Goal: Information Seeking & Learning: Learn about a topic

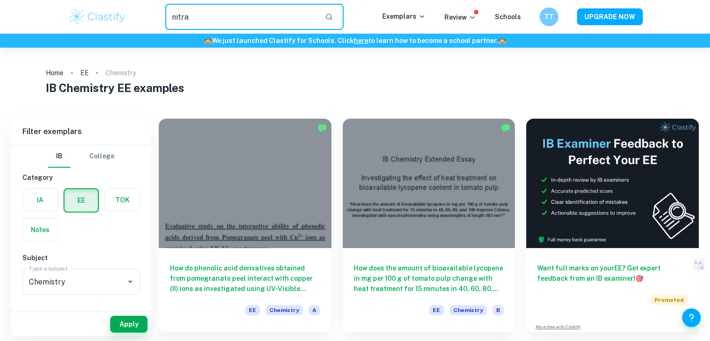
scroll to position [810, 0]
type input "nitrate soil"
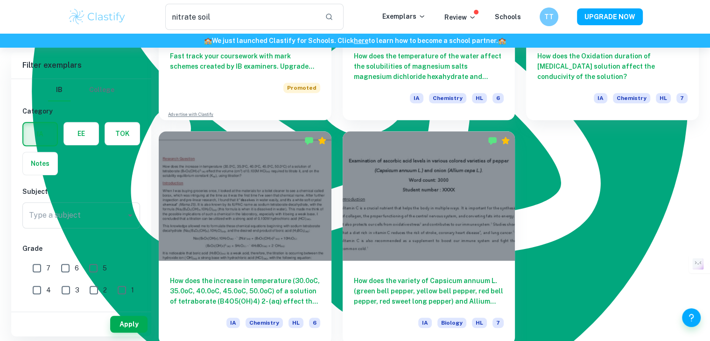
scroll to position [648, 0]
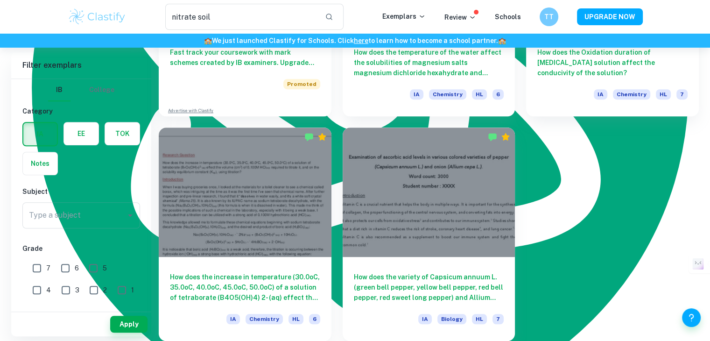
click at [89, 140] on label "button" at bounding box center [81, 133] width 35 height 22
click at [0, 0] on input "radio" at bounding box center [0, 0] width 0 height 0
click at [129, 314] on div "Apply" at bounding box center [81, 324] width 140 height 24
click at [129, 322] on button "Apply" at bounding box center [128, 324] width 37 height 17
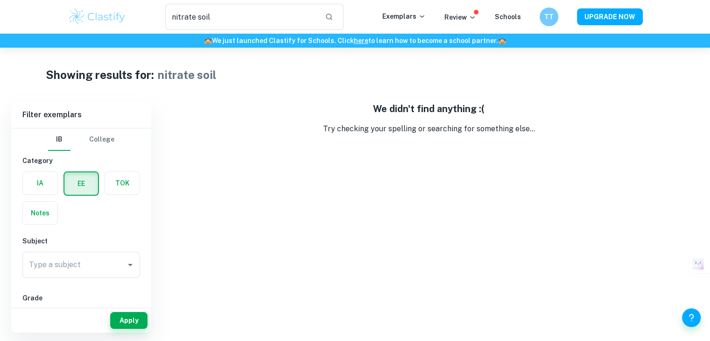
type textarea "l"
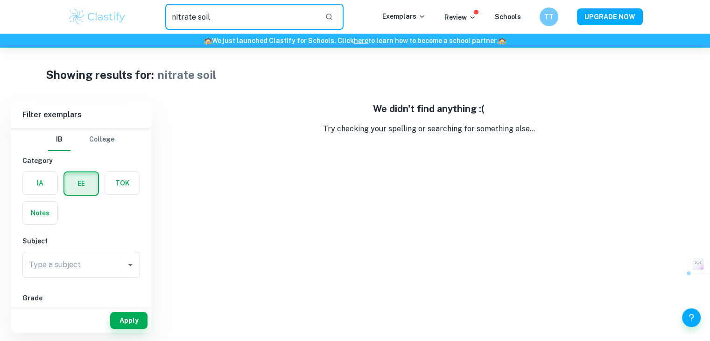
drag, startPoint x: 249, startPoint y: 19, endPoint x: 78, endPoint y: 36, distance: 171.7
click at [78, 36] on header "nitrate soil ​ Exemplars Review Schools TT UPGRADE NOW 🏫 We just launched Clast…" at bounding box center [355, 24] width 710 height 48
type input "soil"
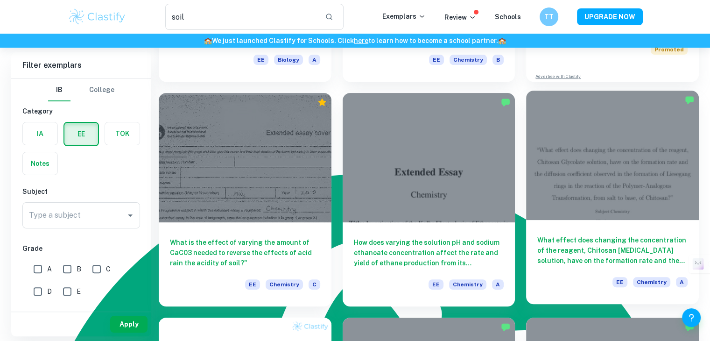
scroll to position [233, 0]
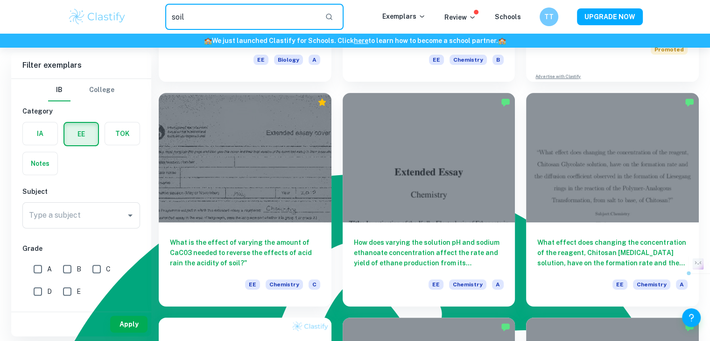
drag, startPoint x: 289, startPoint y: 20, endPoint x: 140, endPoint y: 10, distance: 149.3
click at [138, 14] on div "soil ​" at bounding box center [254, 17] width 255 height 26
type input "griess reagent"
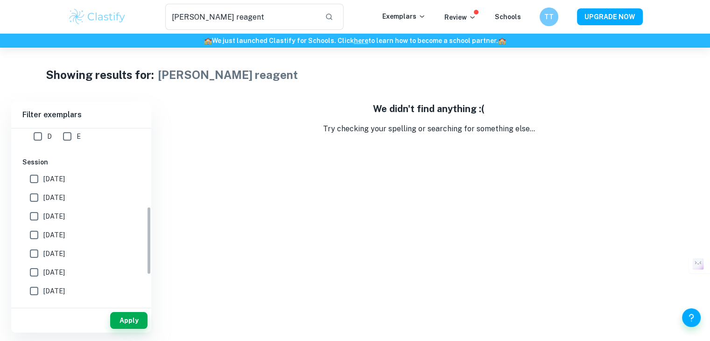
scroll to position [216, 0]
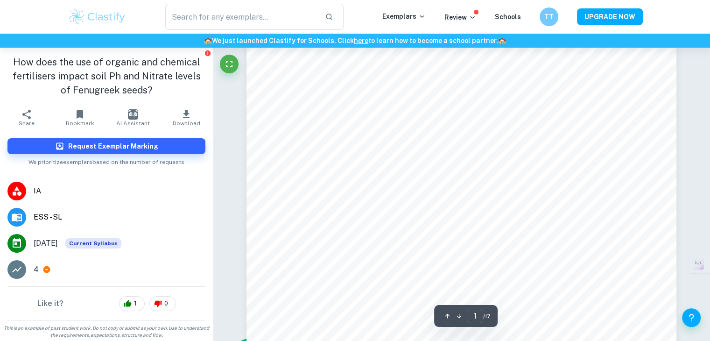
scroll to position [47, 0]
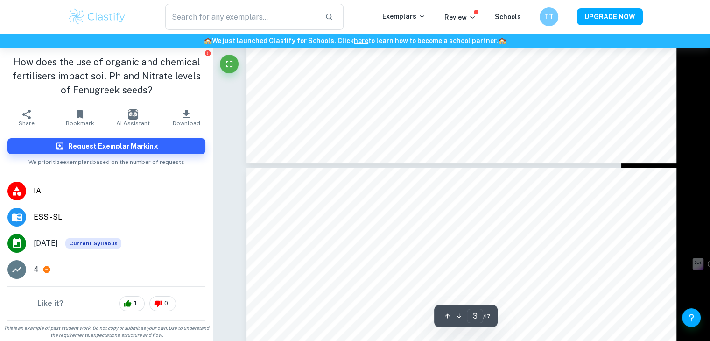
type input "4"
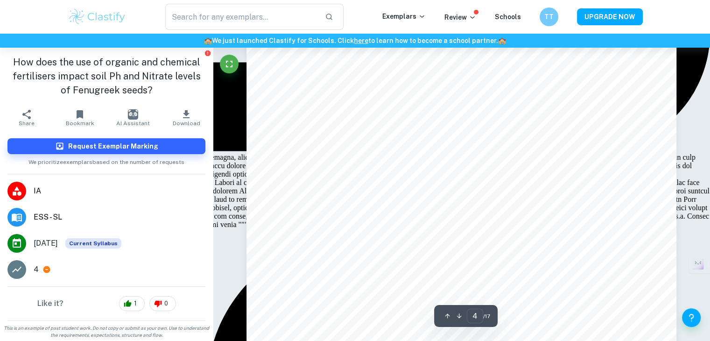
scroll to position [2194, 0]
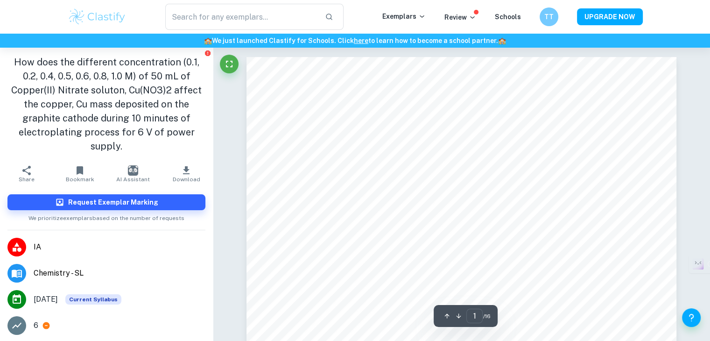
scroll to position [810, 0]
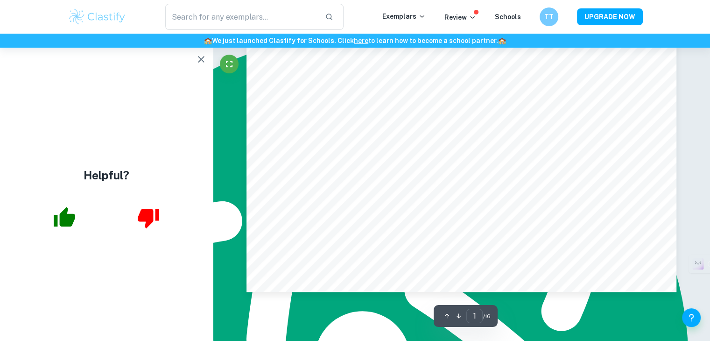
click at [205, 56] on icon "button" at bounding box center [201, 59] width 11 height 11
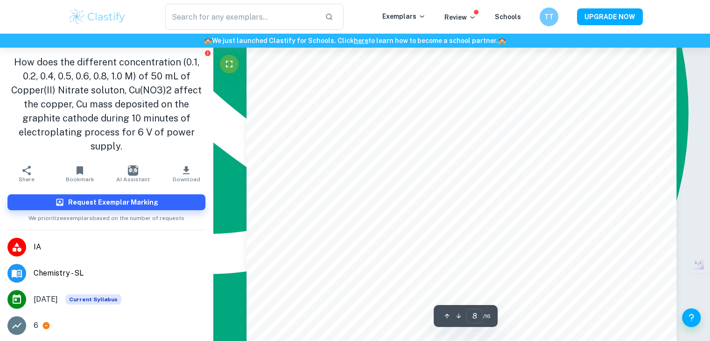
scroll to position [4596, 0]
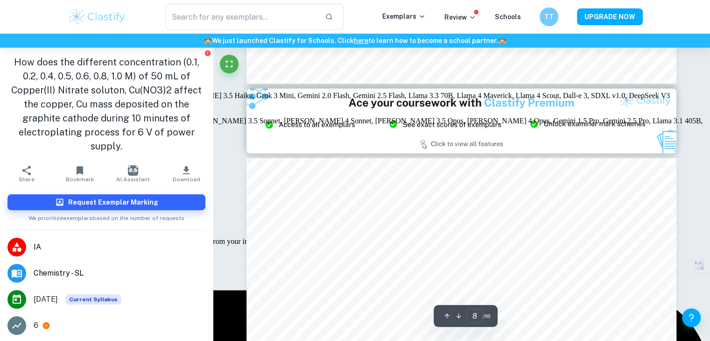
type input "9"
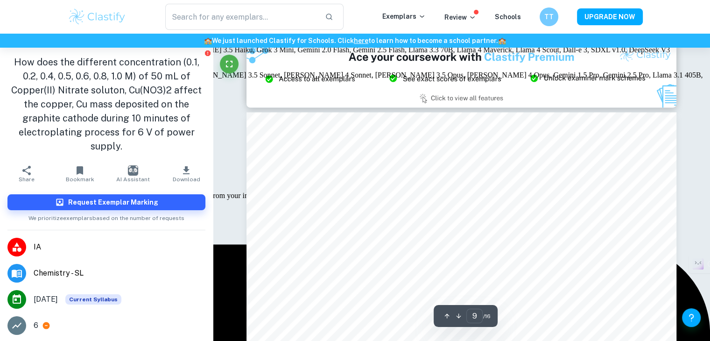
scroll to position [5062, 0]
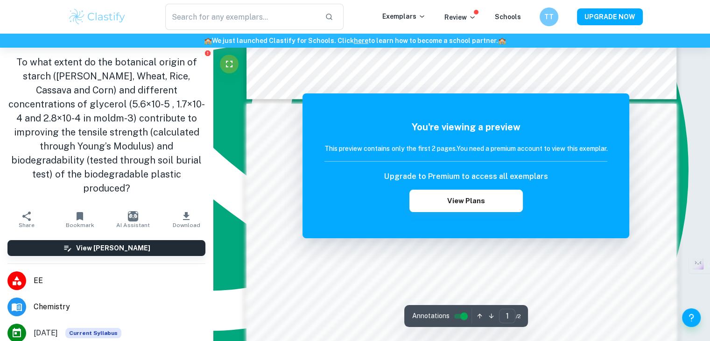
scroll to position [607, 0]
